Goal: Information Seeking & Learning: Check status

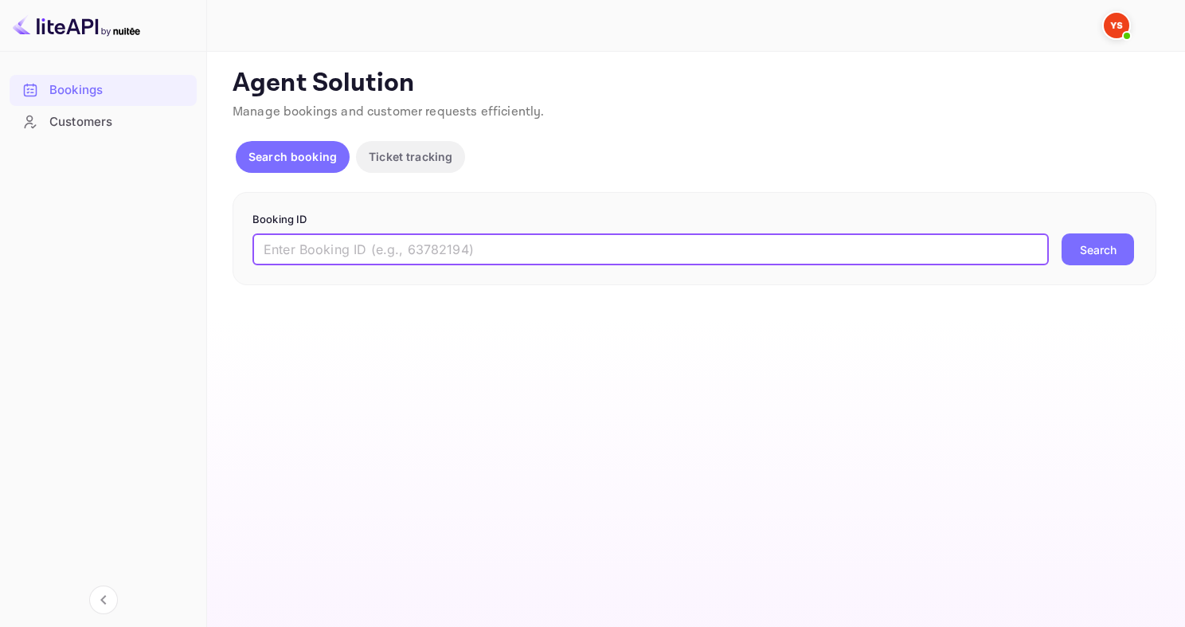
click at [382, 254] on input "text" at bounding box center [650, 249] width 796 height 32
paste input "9811101"
type input "9811101"
click at [1061, 233] on button "Search" at bounding box center [1097, 249] width 72 height 32
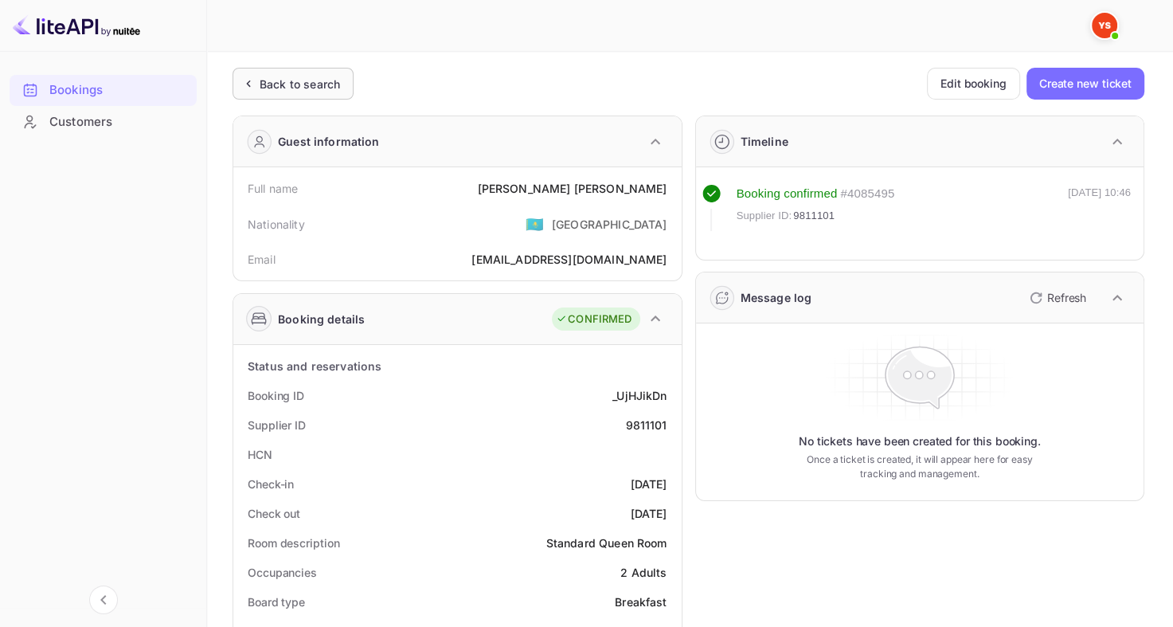
click at [323, 80] on div "Back to search" at bounding box center [300, 84] width 80 height 17
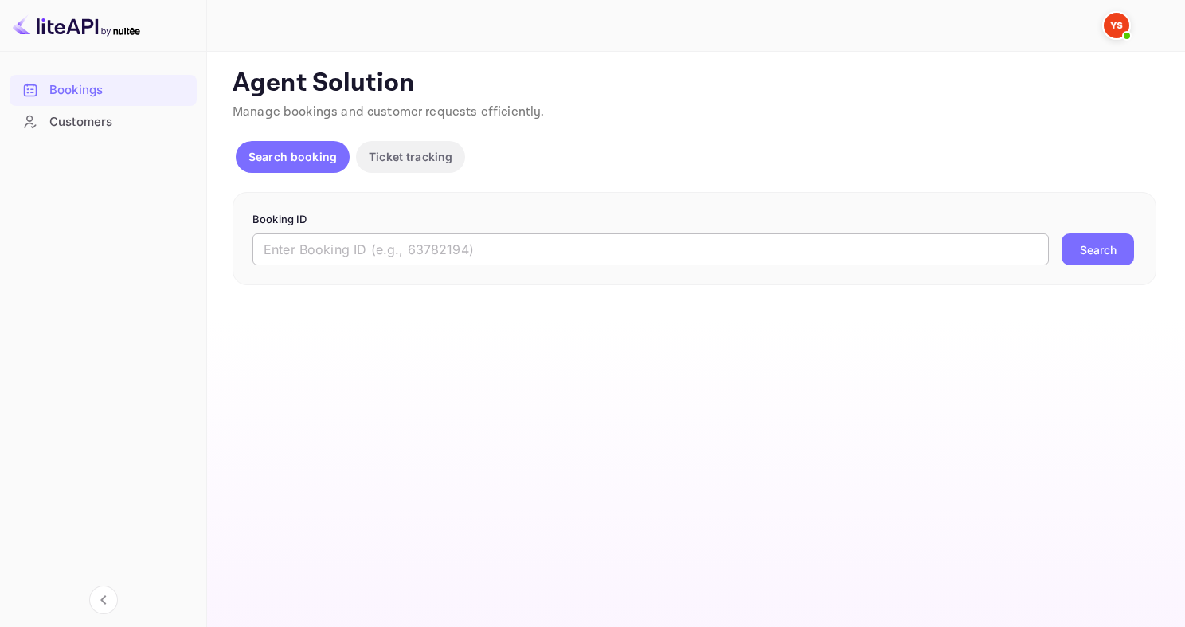
click at [436, 246] on input "text" at bounding box center [650, 249] width 796 height 32
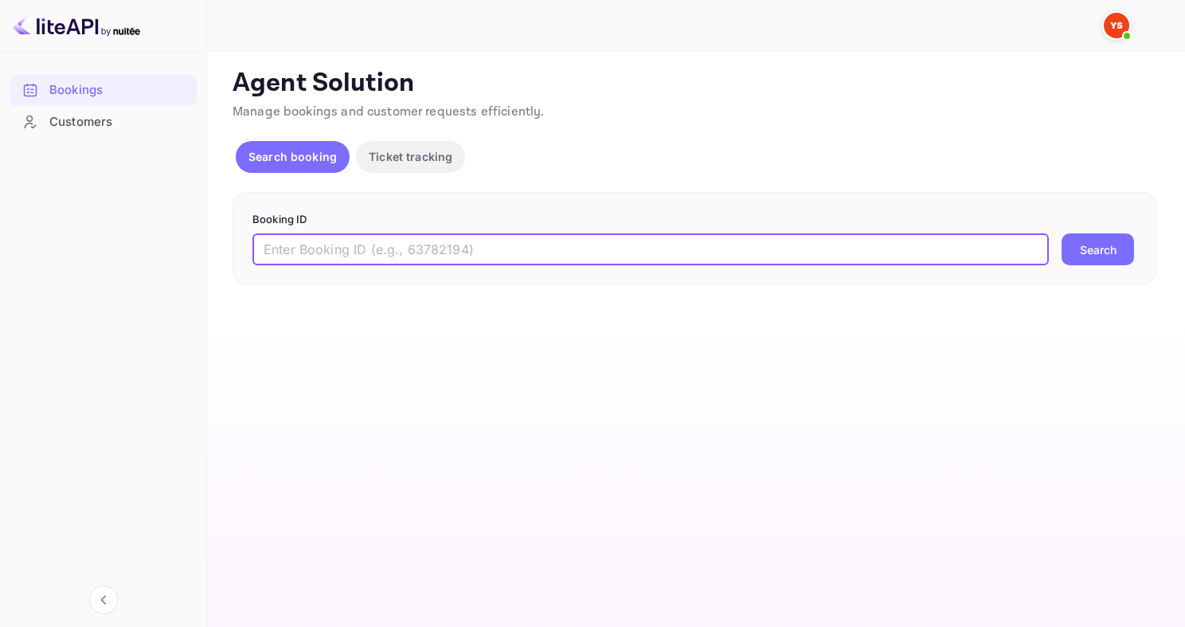
paste input "9317428"
type input "9317428"
click at [1061, 233] on button "Search" at bounding box center [1097, 249] width 72 height 32
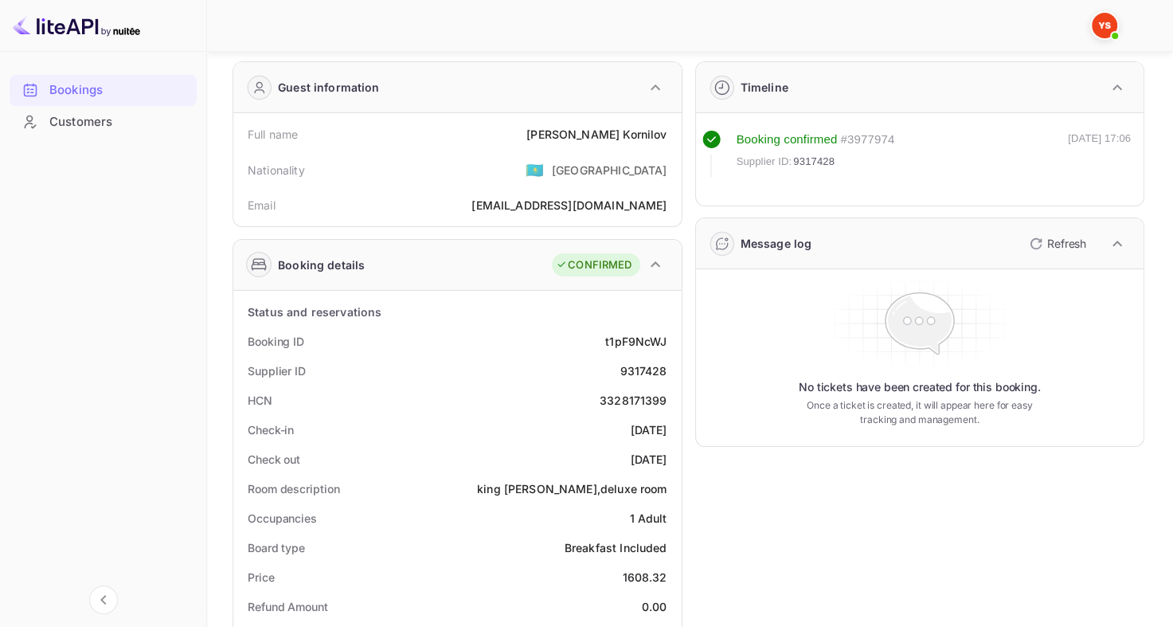
scroll to position [80, 0]
